Goal: Transaction & Acquisition: Purchase product/service

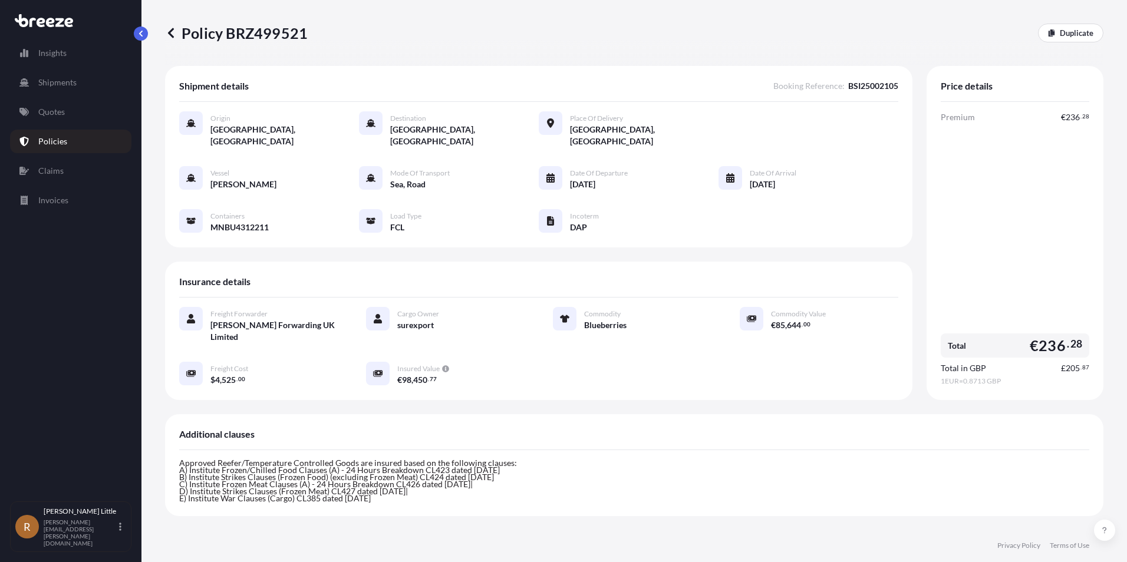
scroll to position [229, 0]
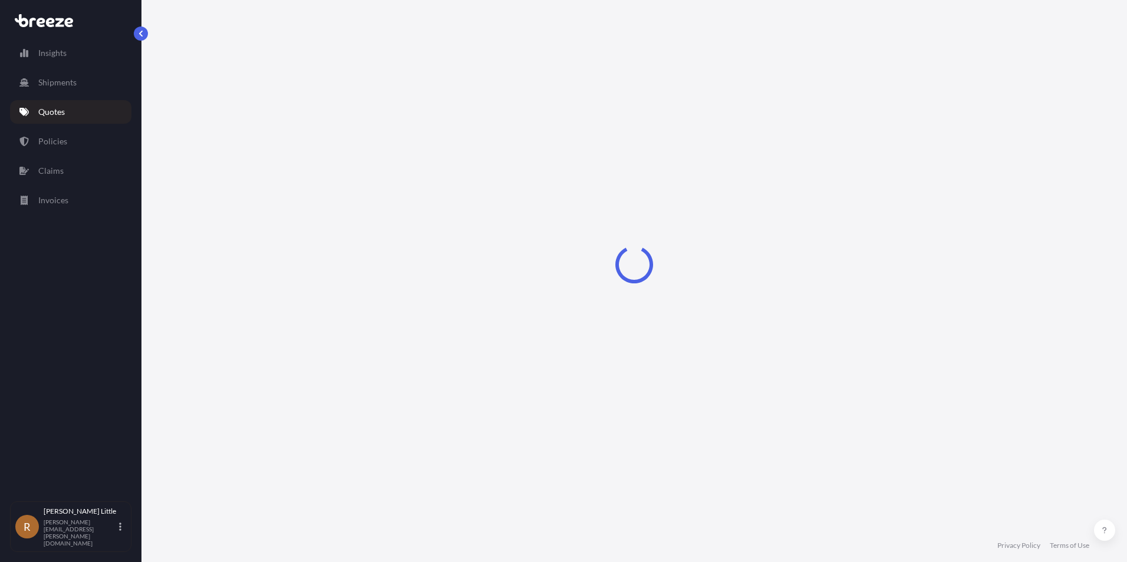
select select "Sea"
select select "Road"
select select "2"
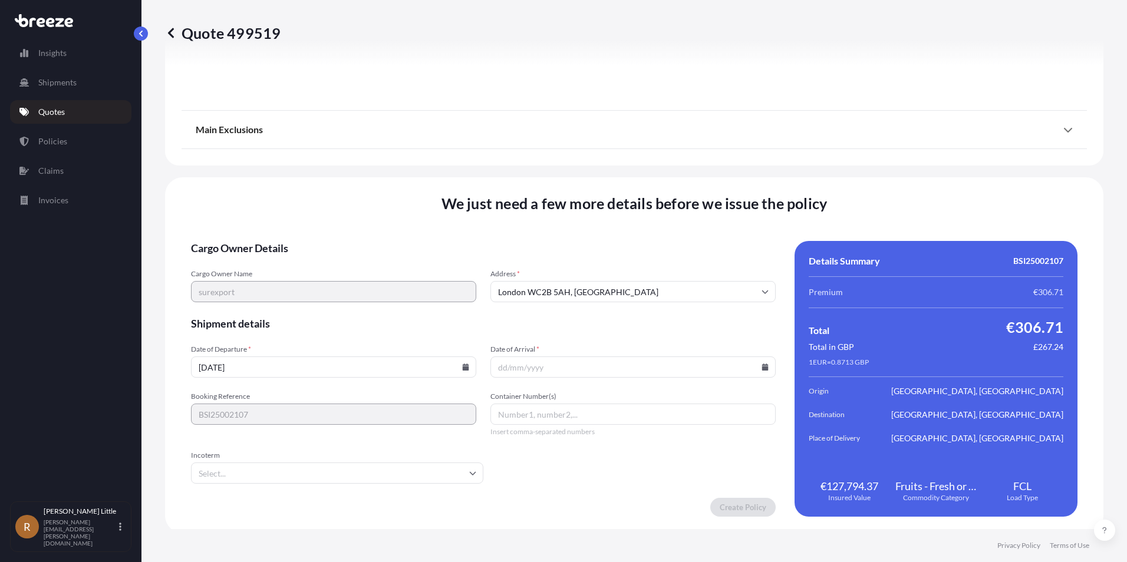
scroll to position [1529, 0]
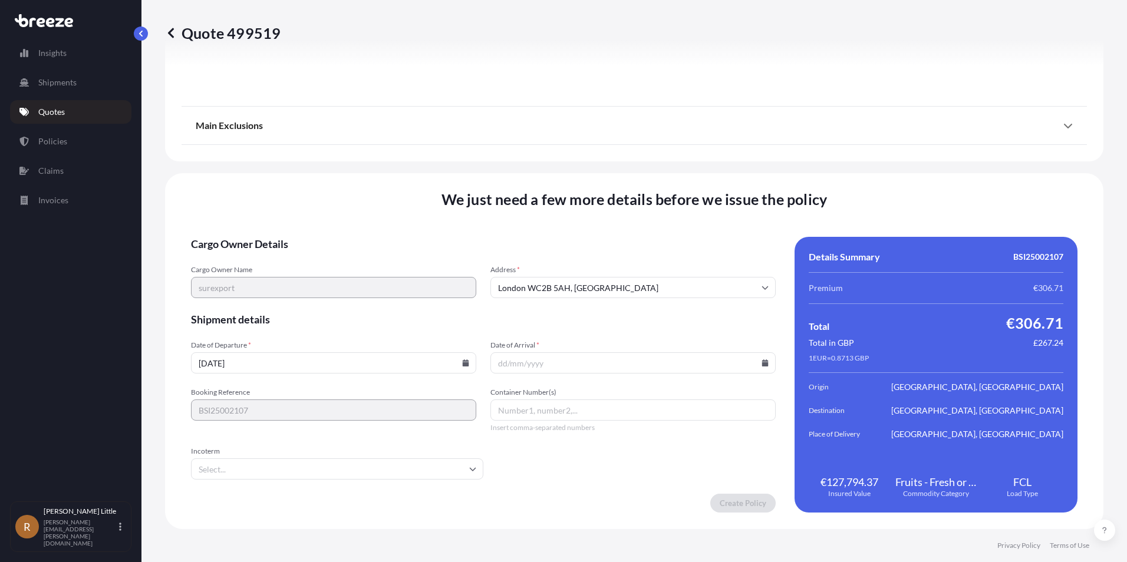
click at [466, 363] on icon at bounding box center [466, 363] width 6 height 7
click at [392, 235] on button "13" at bounding box center [387, 235] width 19 height 19
type input "[DATE]"
click at [622, 364] on input "Date of Arrival *" at bounding box center [632, 362] width 285 height 21
click at [762, 364] on icon at bounding box center [765, 363] width 6 height 7
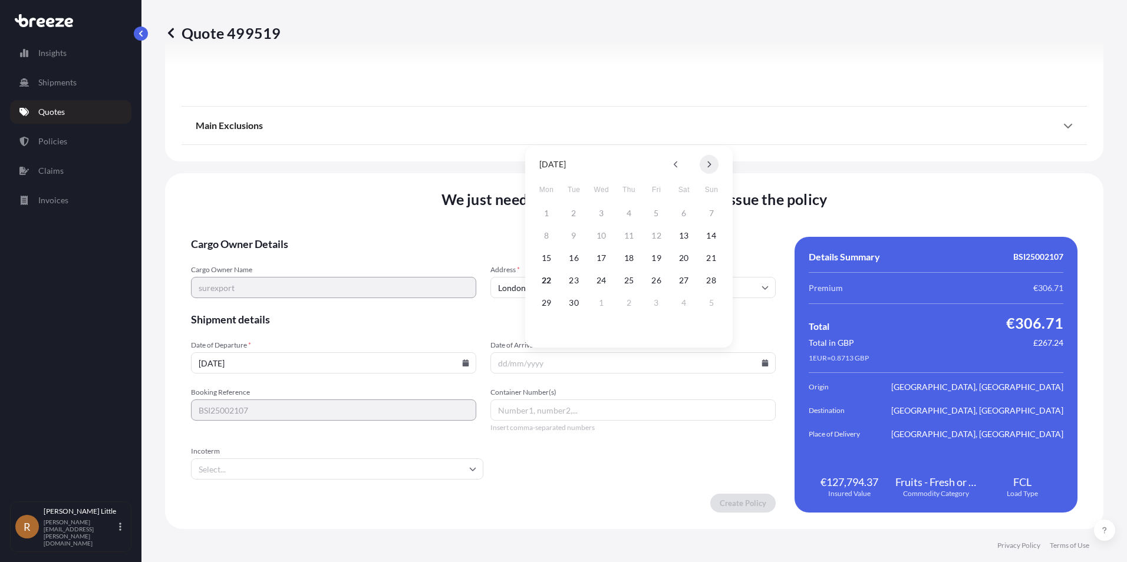
click at [711, 165] on button at bounding box center [709, 164] width 19 height 19
click at [662, 212] on button "3" at bounding box center [656, 213] width 19 height 19
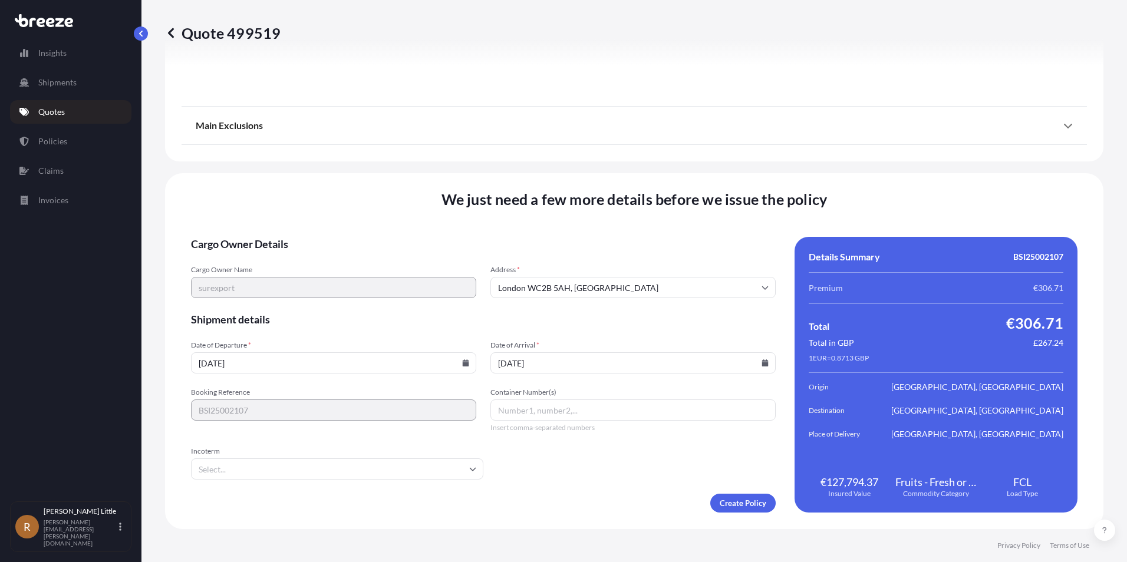
type input "[DATE]"
click at [528, 398] on div "Container Number(s) Insert comma-separated numbers" at bounding box center [632, 410] width 285 height 45
click at [526, 410] on input "Container Number(s)" at bounding box center [632, 410] width 285 height 21
type input "MNBU9062901"
click at [457, 475] on input "Incoterm" at bounding box center [337, 469] width 292 height 21
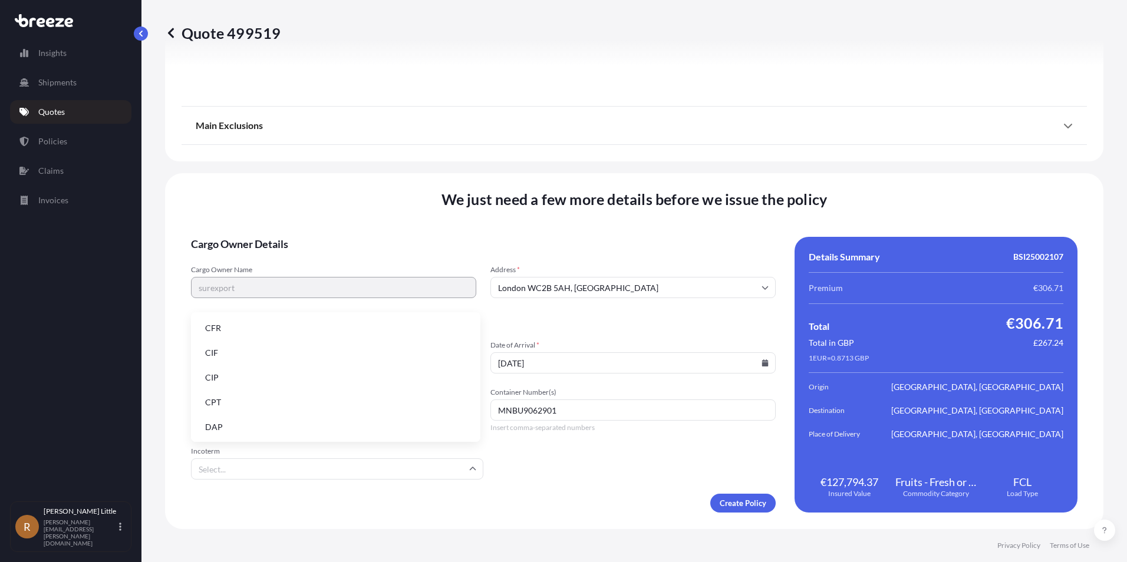
drag, startPoint x: 291, startPoint y: 427, endPoint x: 314, endPoint y: 426, distance: 23.1
click at [291, 427] on li "DAP" at bounding box center [336, 427] width 280 height 22
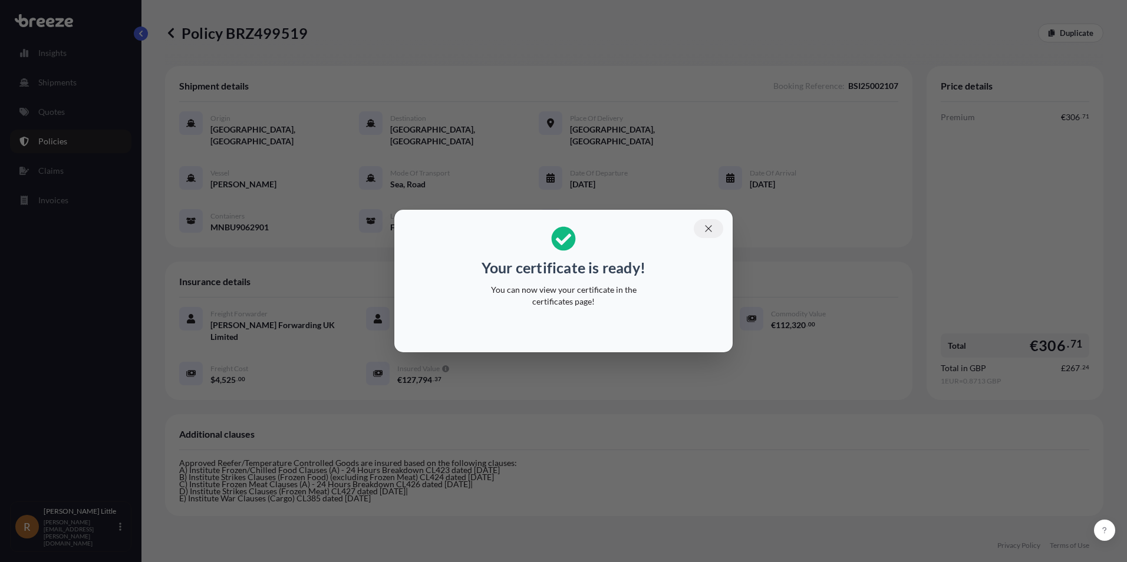
click at [703, 230] on button "button" at bounding box center [708, 228] width 29 height 19
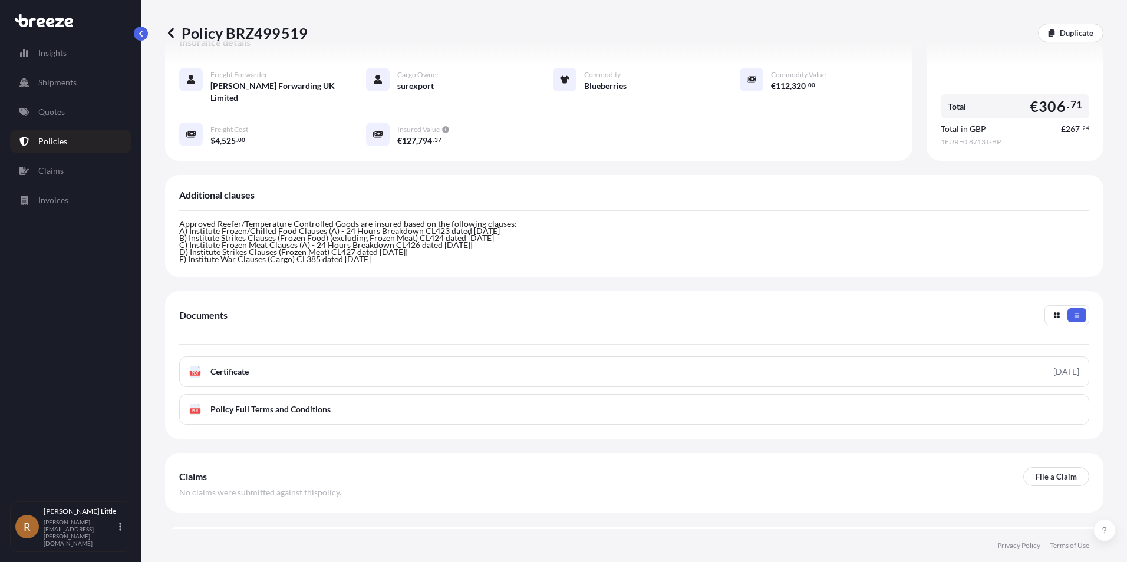
scroll to position [242, 0]
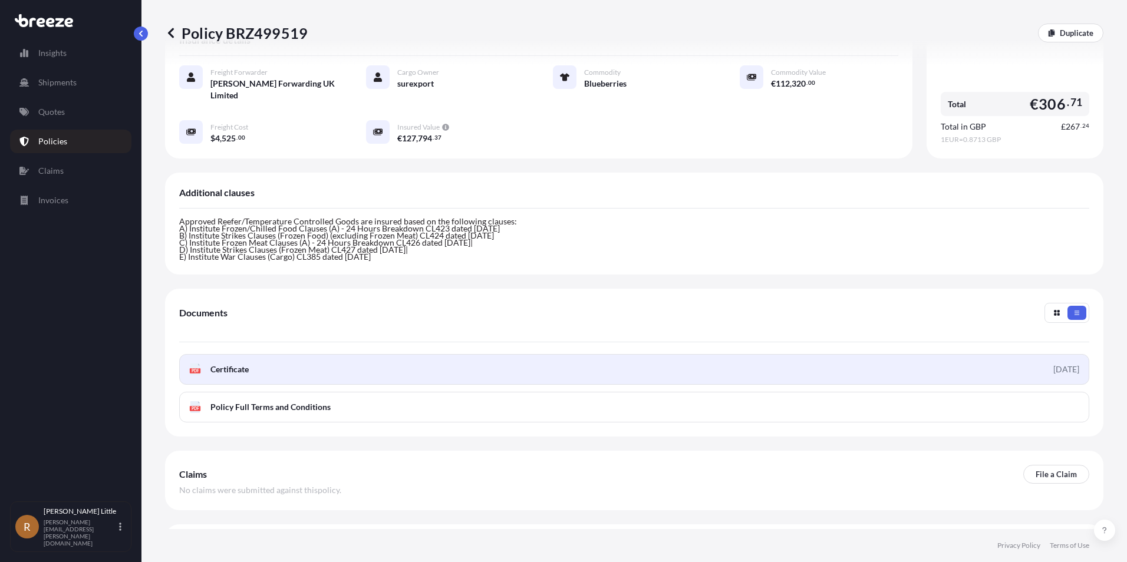
click at [256, 354] on link "PDF Certificate 2025-09-22" at bounding box center [634, 369] width 910 height 31
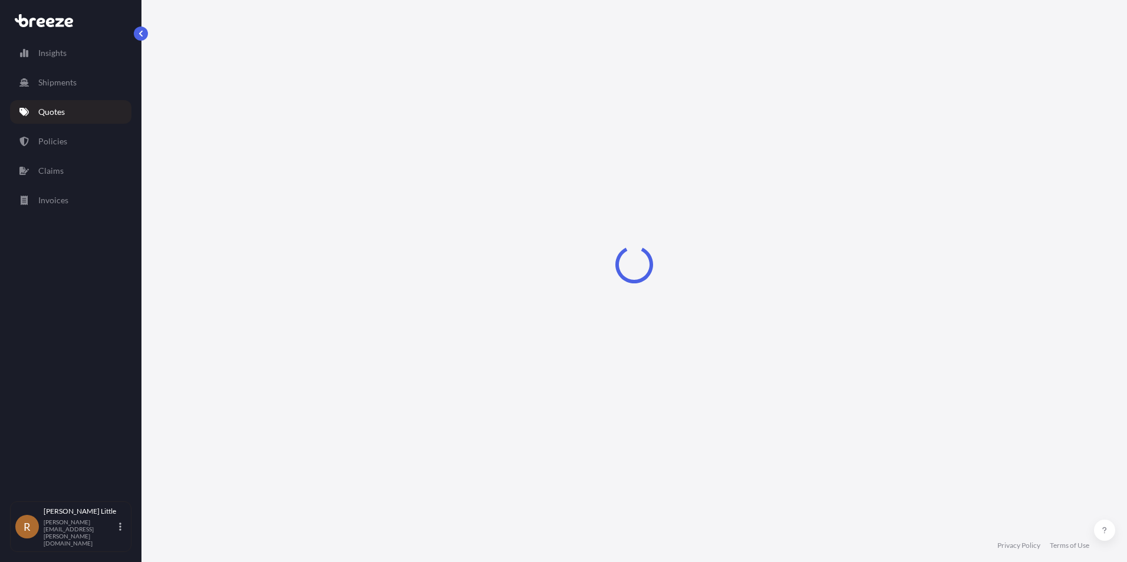
select select "Sea"
select select "Road"
select select "2"
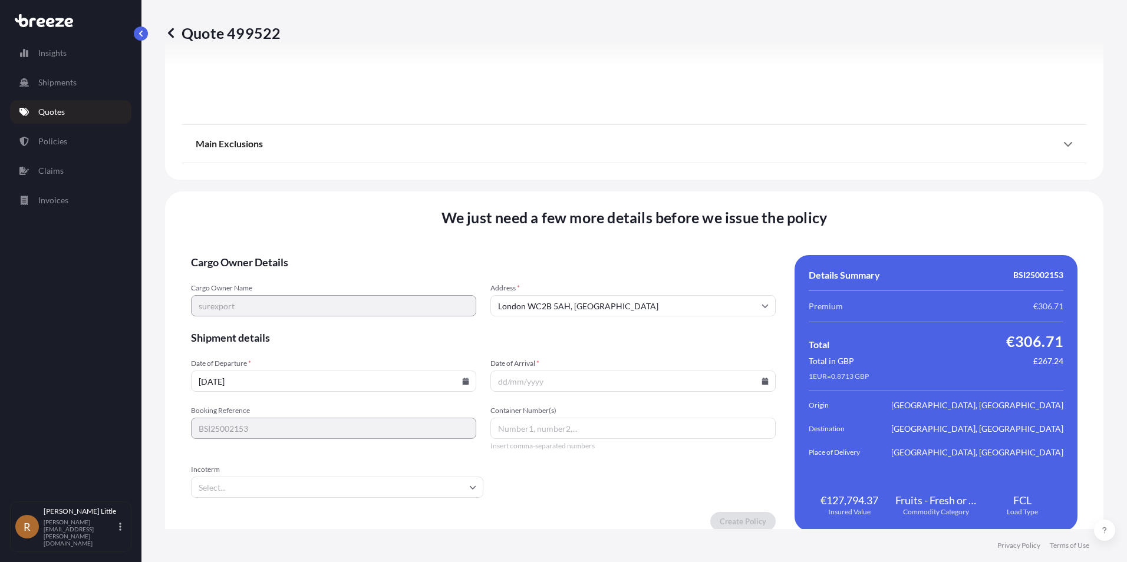
scroll to position [1529, 0]
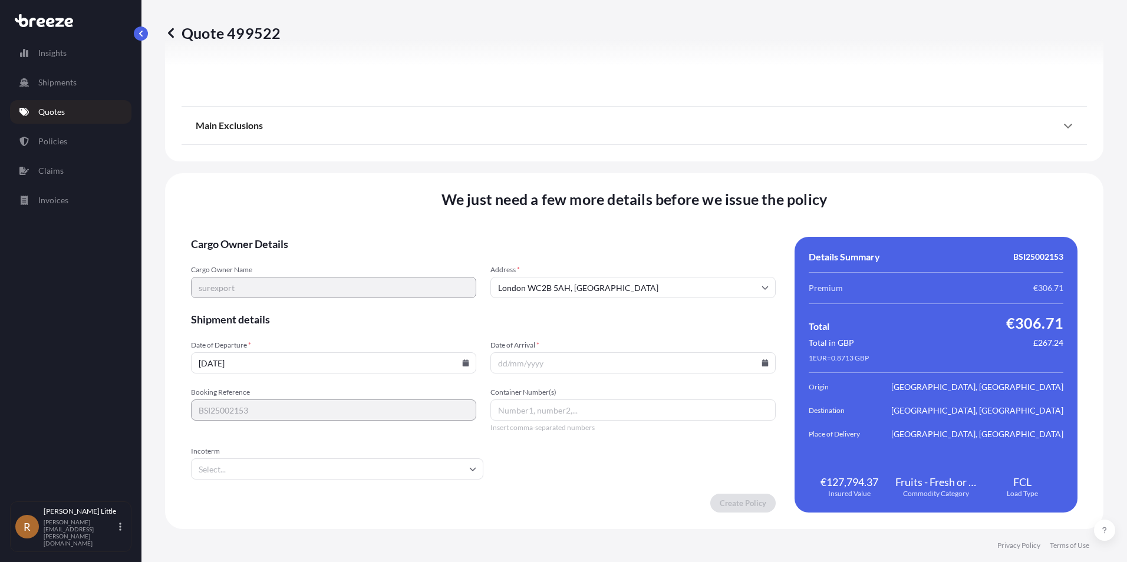
drag, startPoint x: 426, startPoint y: 364, endPoint x: 451, endPoint y: 362, distance: 25.5
click at [428, 364] on input "22/09/2025" at bounding box center [333, 362] width 285 height 21
click at [466, 361] on icon at bounding box center [466, 363] width 6 height 7
drag, startPoint x: 370, startPoint y: 199, endPoint x: 297, endPoint y: 517, distance: 326.0
click at [320, 516] on div "We just need a few more details before we issue the policy Cargo Owner Details …" at bounding box center [634, 351] width 938 height 356
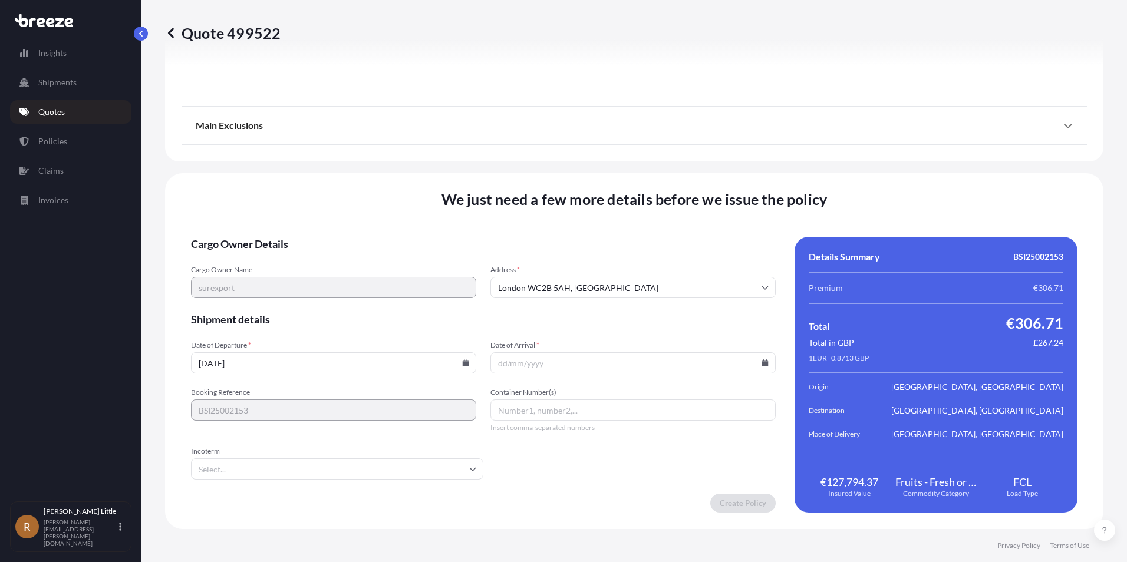
click at [466, 364] on icon at bounding box center [466, 363] width 6 height 7
click at [385, 238] on button "13" at bounding box center [387, 235] width 19 height 19
type input "[DATE]"
click at [636, 360] on input "Date of Arrival *" at bounding box center [632, 362] width 285 height 21
click at [760, 367] on input "Date of Arrival *" at bounding box center [632, 362] width 285 height 21
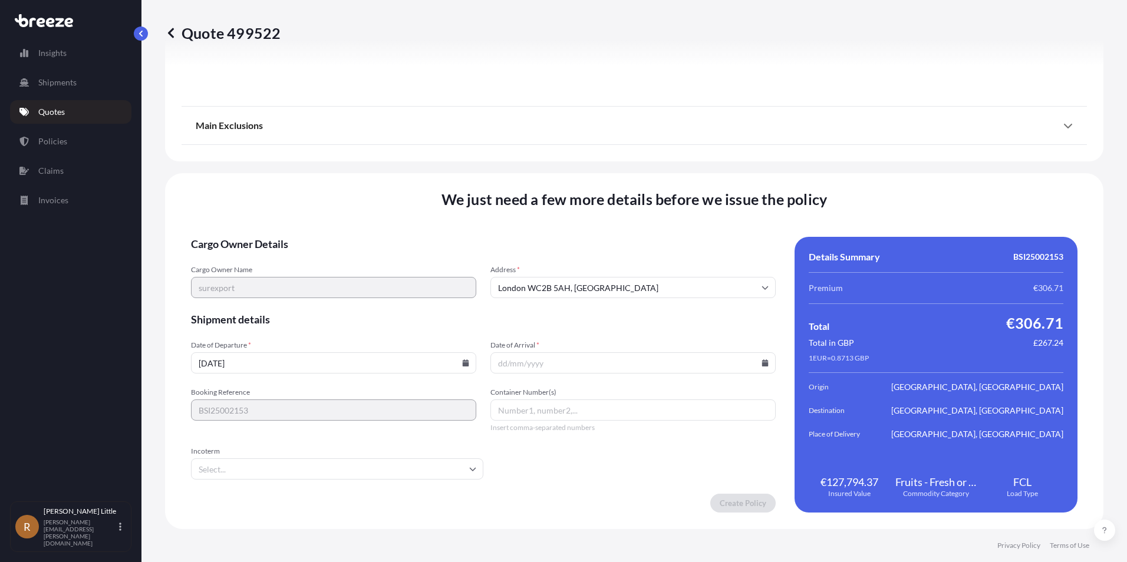
click at [761, 360] on icon at bounding box center [764, 363] width 7 height 7
click at [708, 165] on icon at bounding box center [709, 164] width 5 height 7
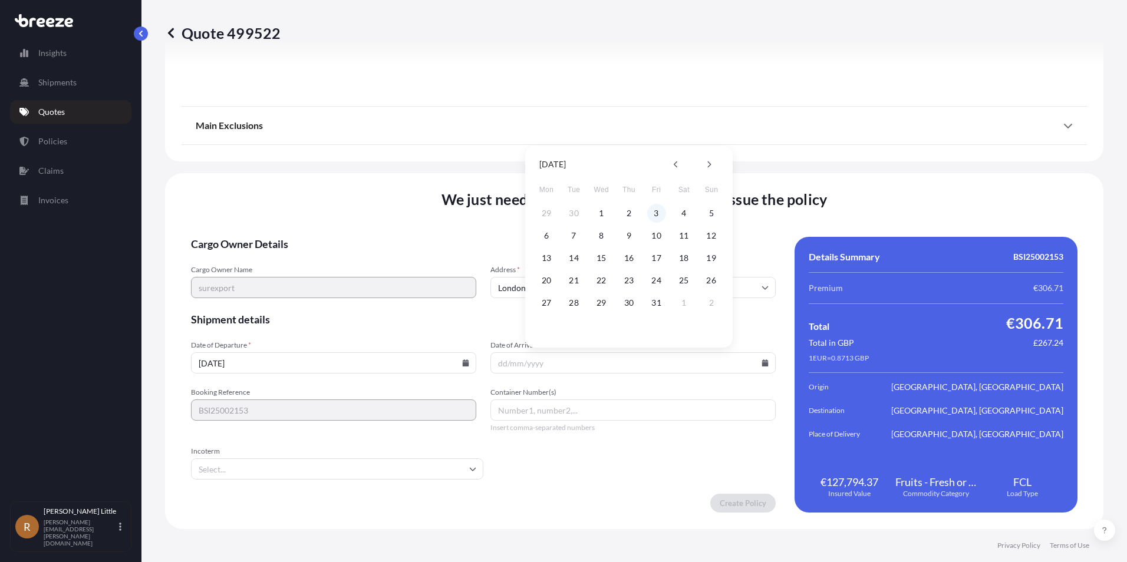
click at [652, 209] on button "3" at bounding box center [656, 213] width 19 height 19
type input "[DATE]"
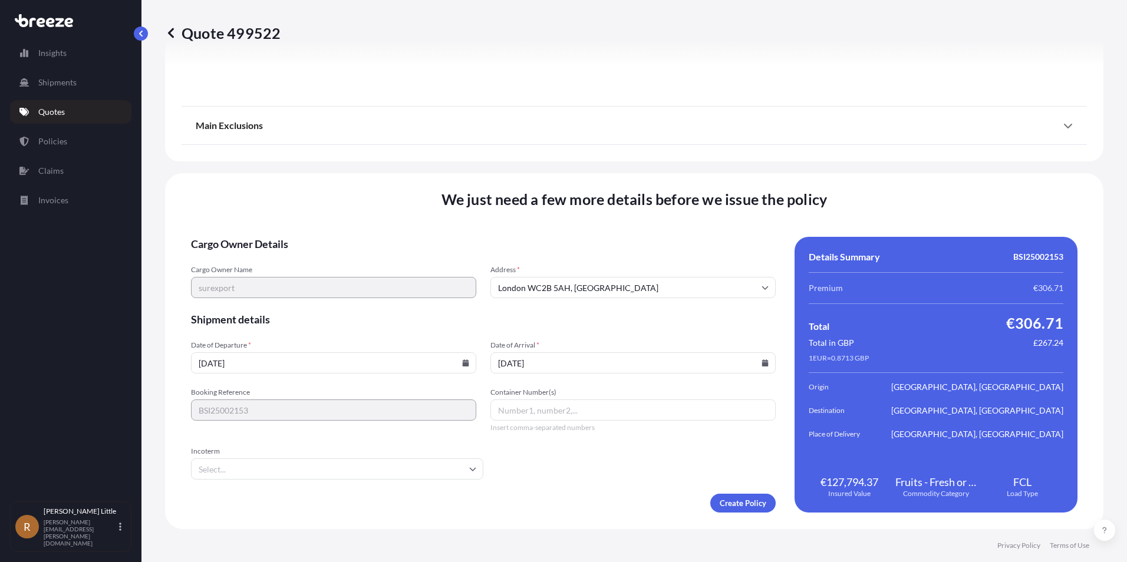
click at [550, 417] on input "Container Number(s)" at bounding box center [632, 410] width 285 height 21
paste input "SUDU6294489"
type input "SUDU6294489"
click at [584, 468] on form "Cargo Owner Details Cargo Owner Name surexport Address * London WC2B 5AH, UK Sh…" at bounding box center [483, 375] width 585 height 276
click at [456, 475] on input "Incoterm" at bounding box center [337, 469] width 292 height 21
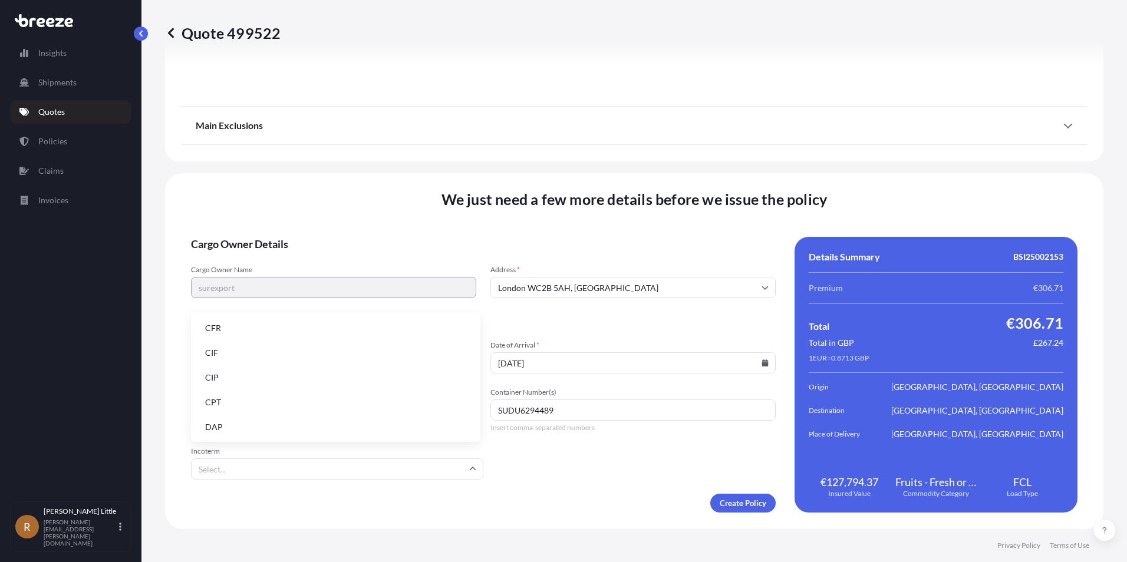
click at [228, 421] on li "DAP" at bounding box center [336, 427] width 280 height 22
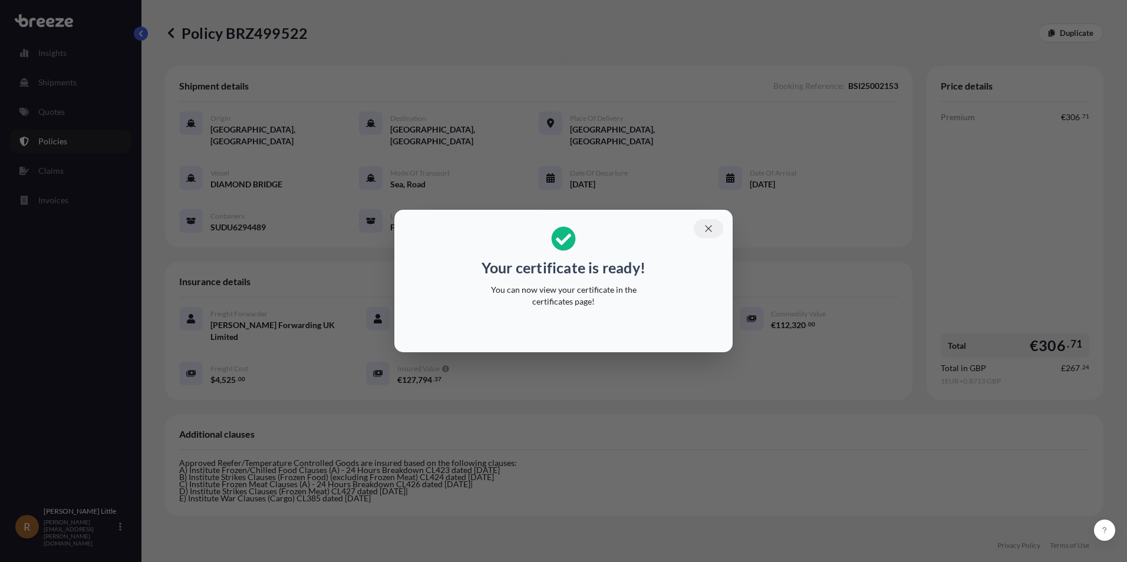
click at [704, 231] on icon "button" at bounding box center [708, 228] width 11 height 11
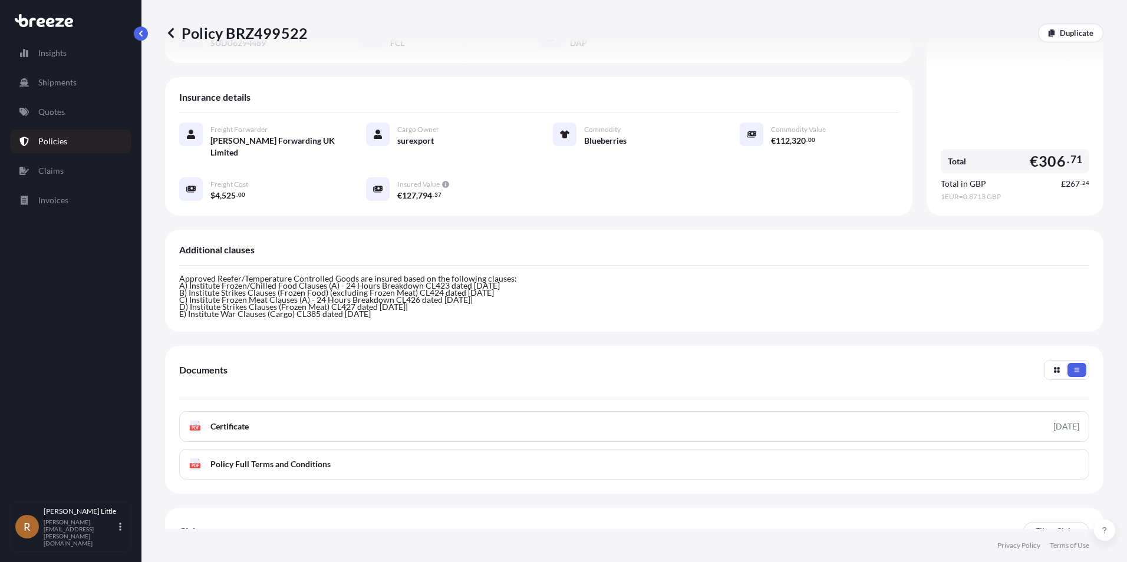
scroll to position [216, 0]
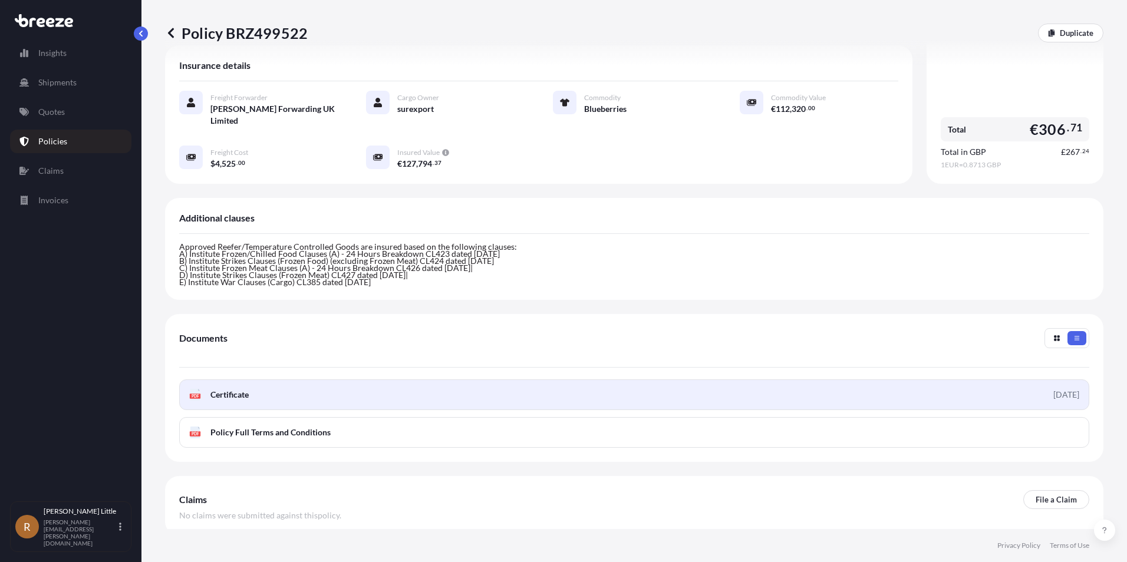
click at [242, 389] on span "Certificate" at bounding box center [229, 395] width 38 height 12
